Goal: Transaction & Acquisition: Purchase product/service

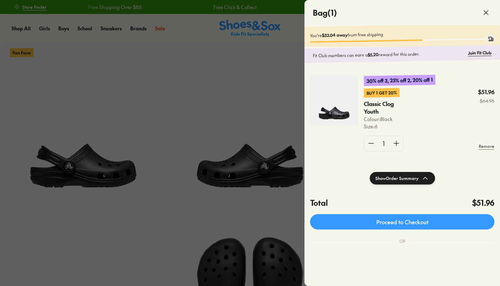
select select "*"
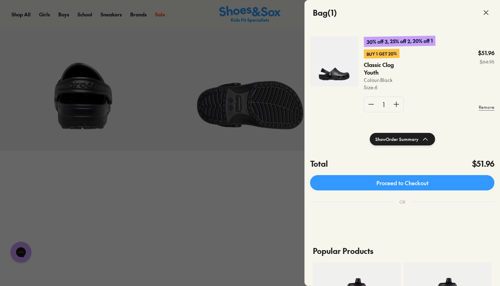
scroll to position [39, 0]
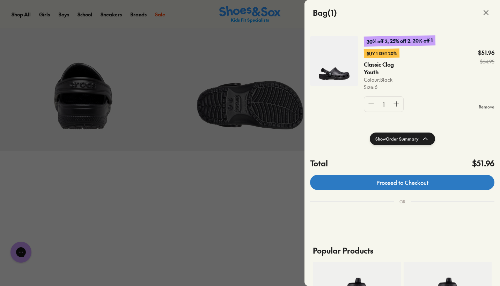
click at [401, 183] on link "Proceed to Checkout" at bounding box center [402, 182] width 184 height 15
